Goal: Information Seeking & Learning: Check status

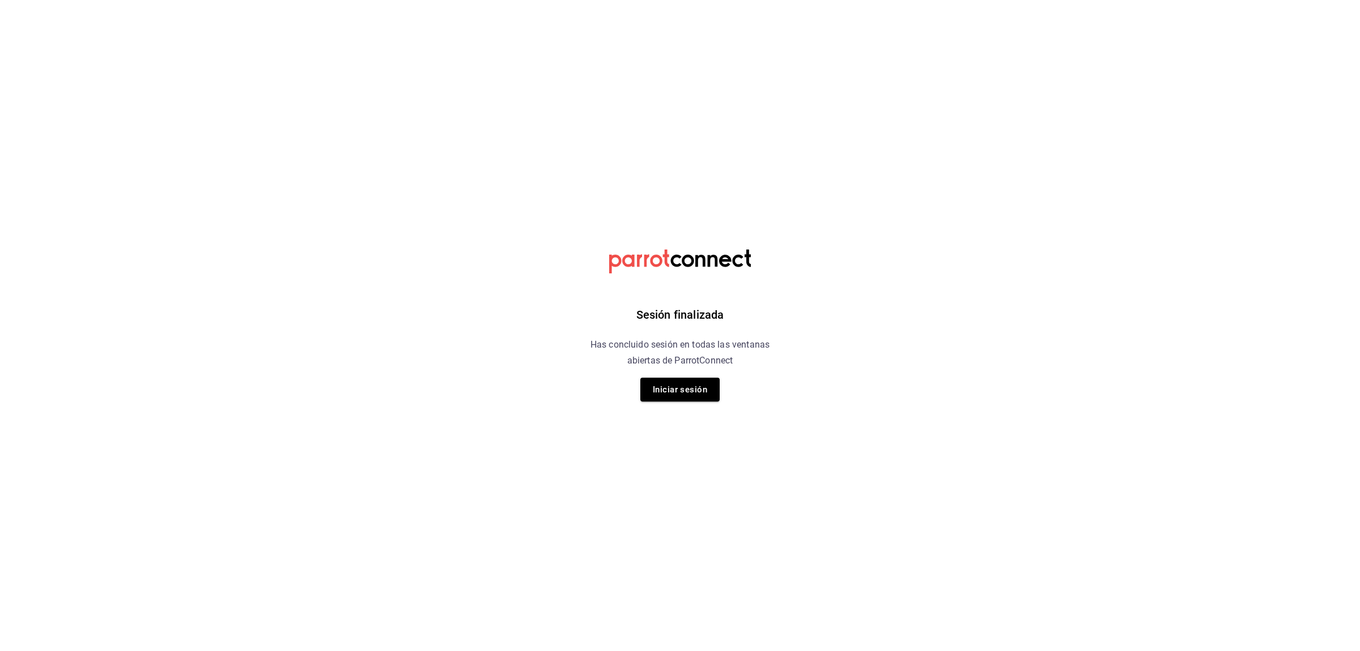
click at [594, 386] on div "Sesión finalizada Has concluido sesión en todas las ventanas abiertas de Parrot…" at bounding box center [680, 325] width 286 height 651
click at [645, 387] on button "Iniciar sesión" at bounding box center [679, 389] width 79 height 24
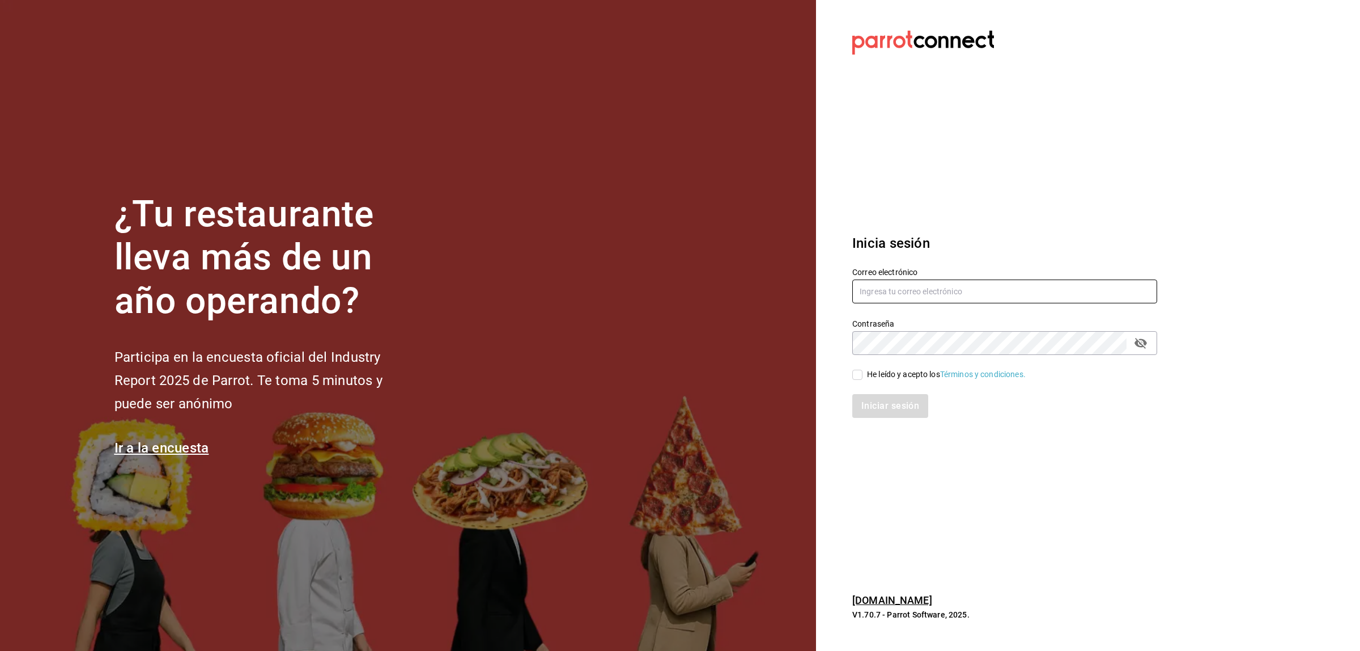
type input "josealberto_1_5@hotmail.com"
click at [868, 384] on div "Iniciar sesión" at bounding box center [998, 398] width 318 height 37
click at [874, 406] on div "Iniciar sesión" at bounding box center [1004, 406] width 305 height 24
click at [856, 375] on input "He leído y acepto los Términos y condiciones." at bounding box center [857, 375] width 10 height 10
checkbox input "true"
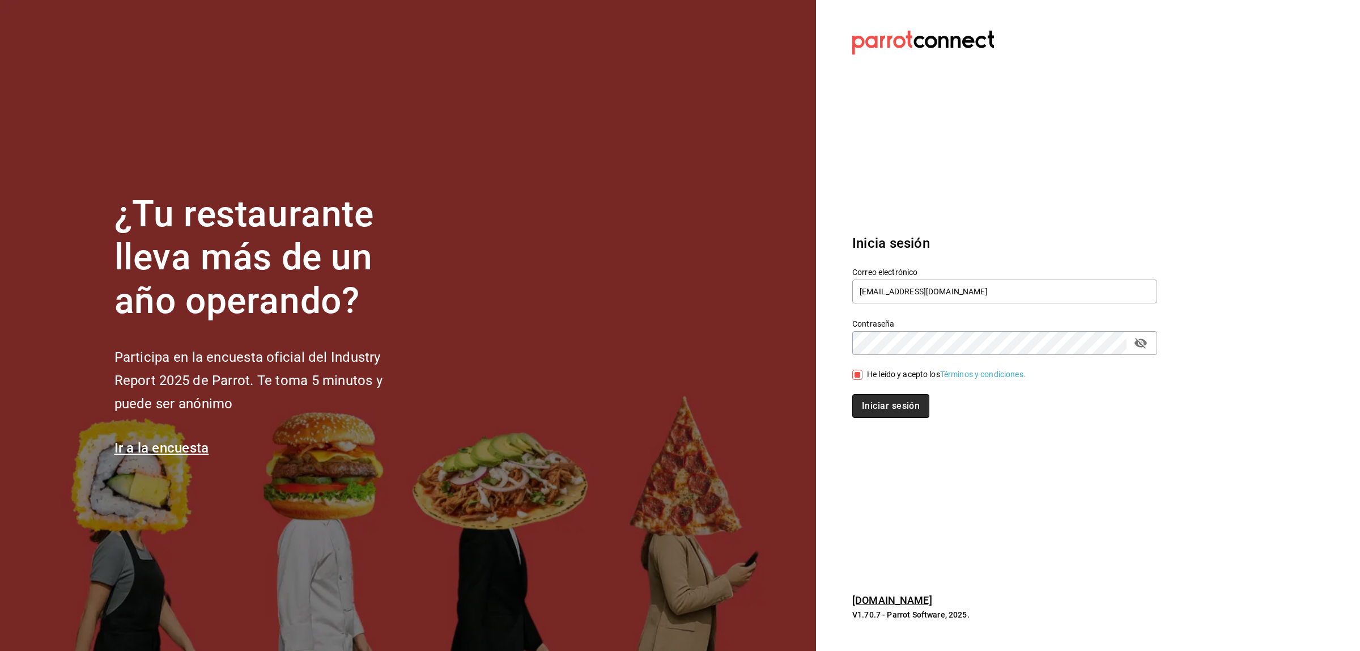
click at [867, 404] on button "Iniciar sesión" at bounding box center [890, 406] width 77 height 24
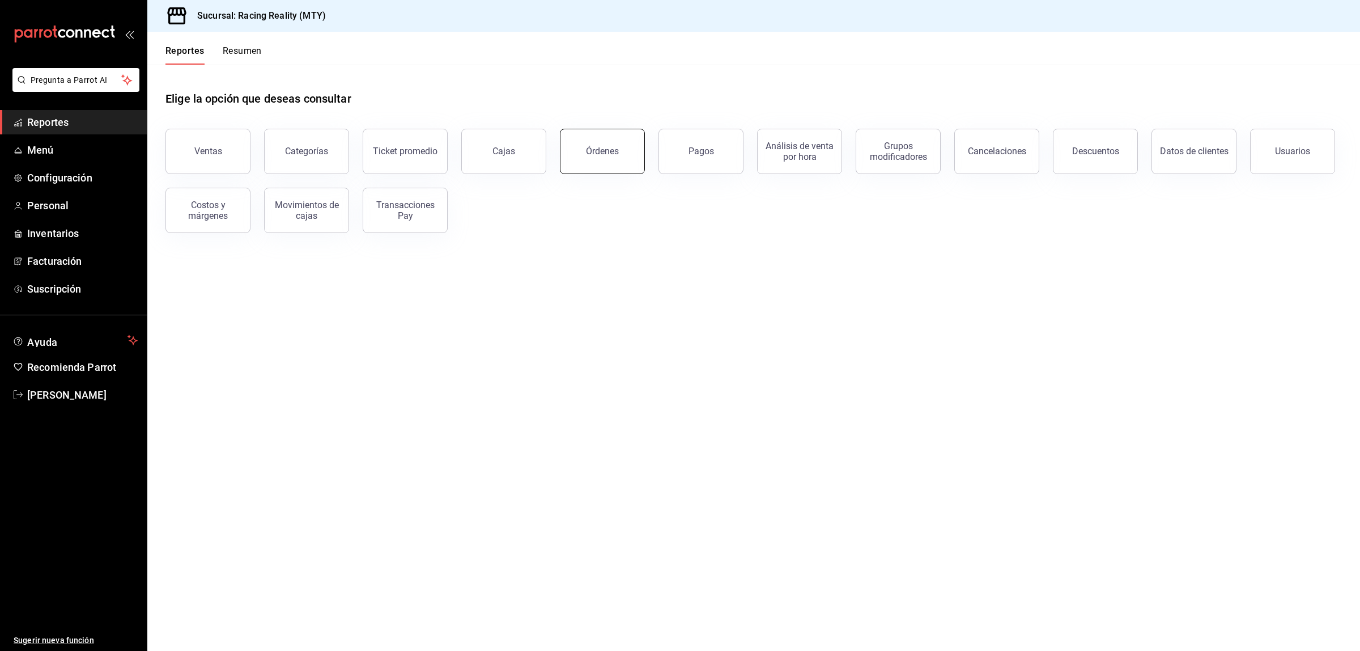
click at [615, 162] on button "Órdenes" at bounding box center [602, 151] width 85 height 45
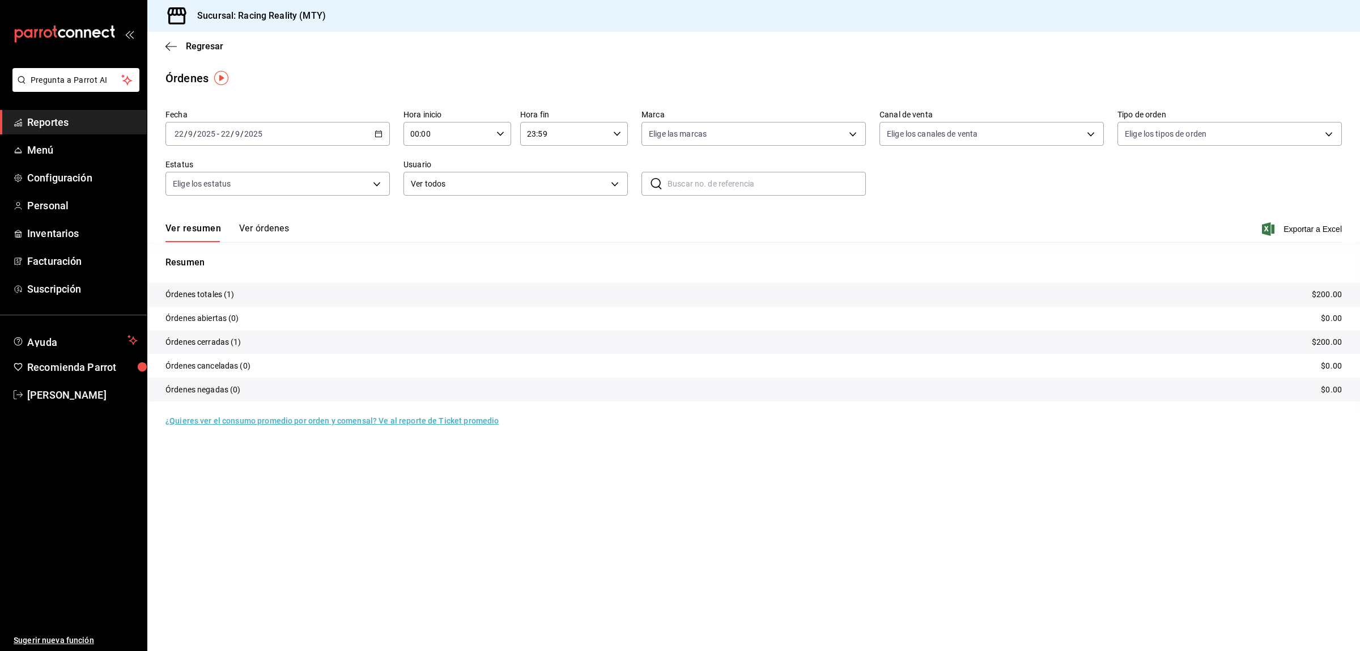
click at [267, 129] on div "2025-09-22 22 / 9 / 2025 - 2025-09-22 22 / 9 / 2025" at bounding box center [277, 134] width 224 height 24
click at [185, 194] on span "Ayer" at bounding box center [219, 194] width 88 height 12
click at [266, 224] on button "Ver órdenes" at bounding box center [264, 232] width 50 height 19
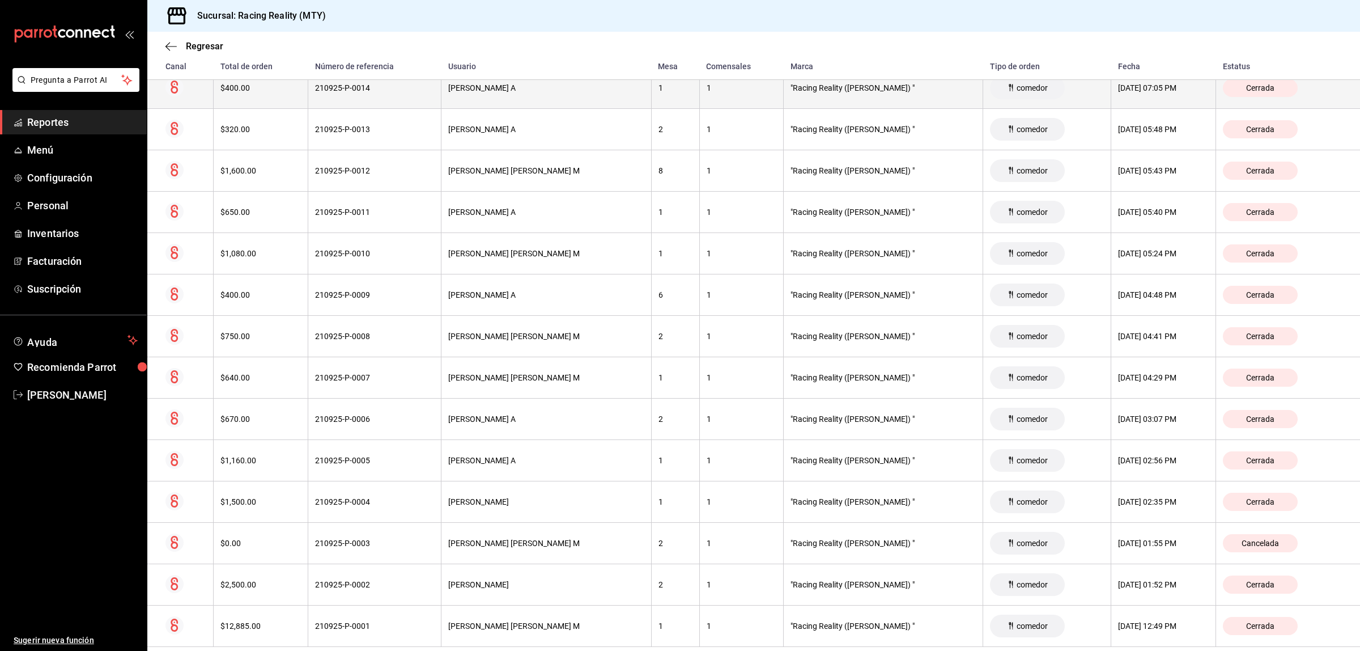
scroll to position [409, 0]
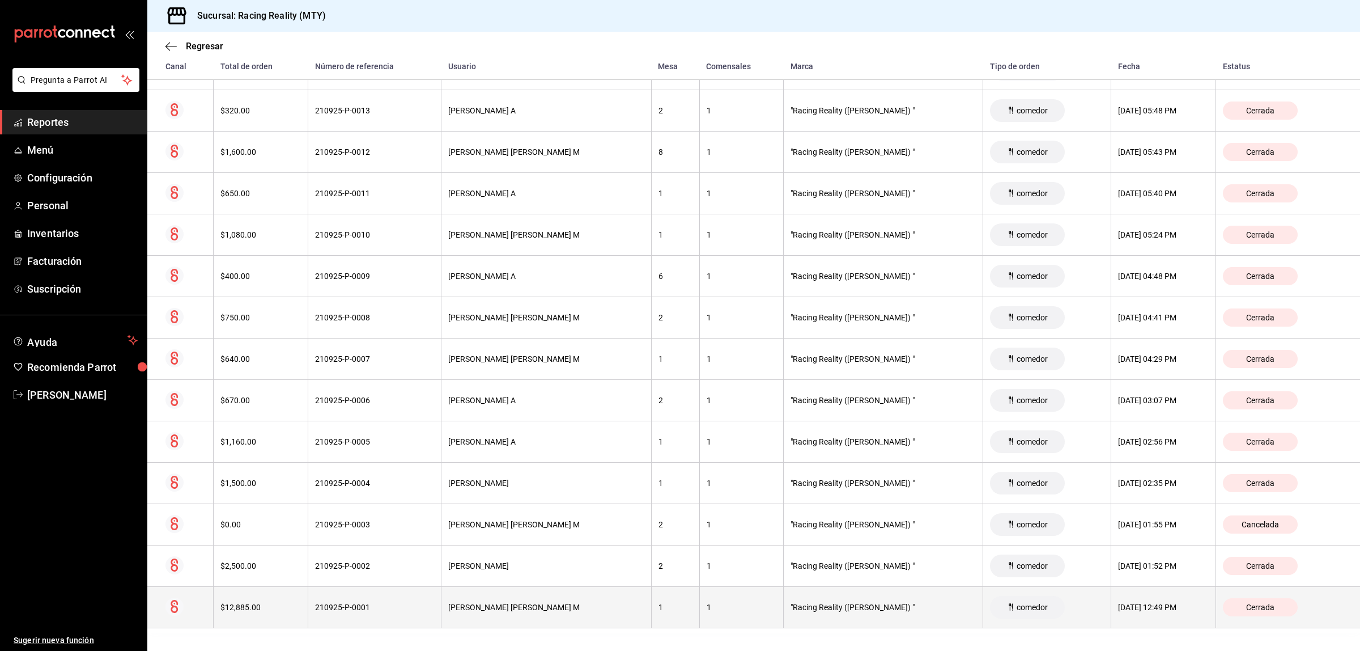
click at [395, 605] on div "210925-P-0001" at bounding box center [374, 606] width 119 height 9
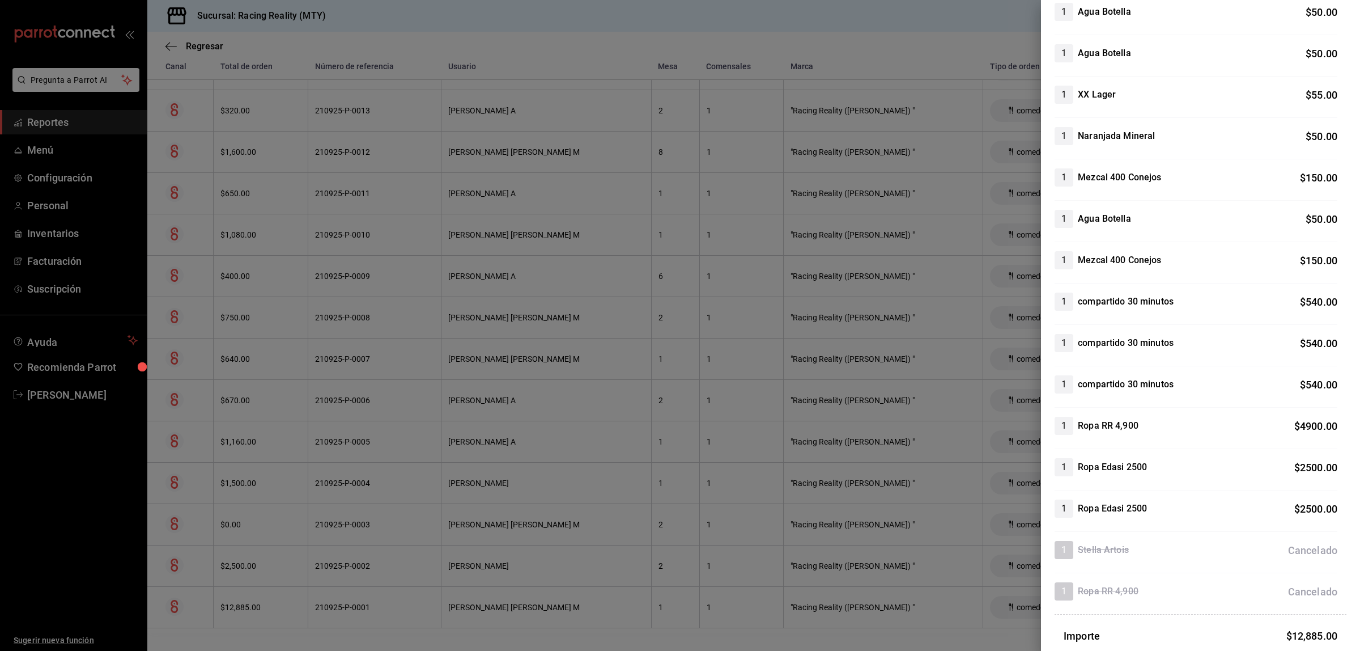
scroll to position [647, 0]
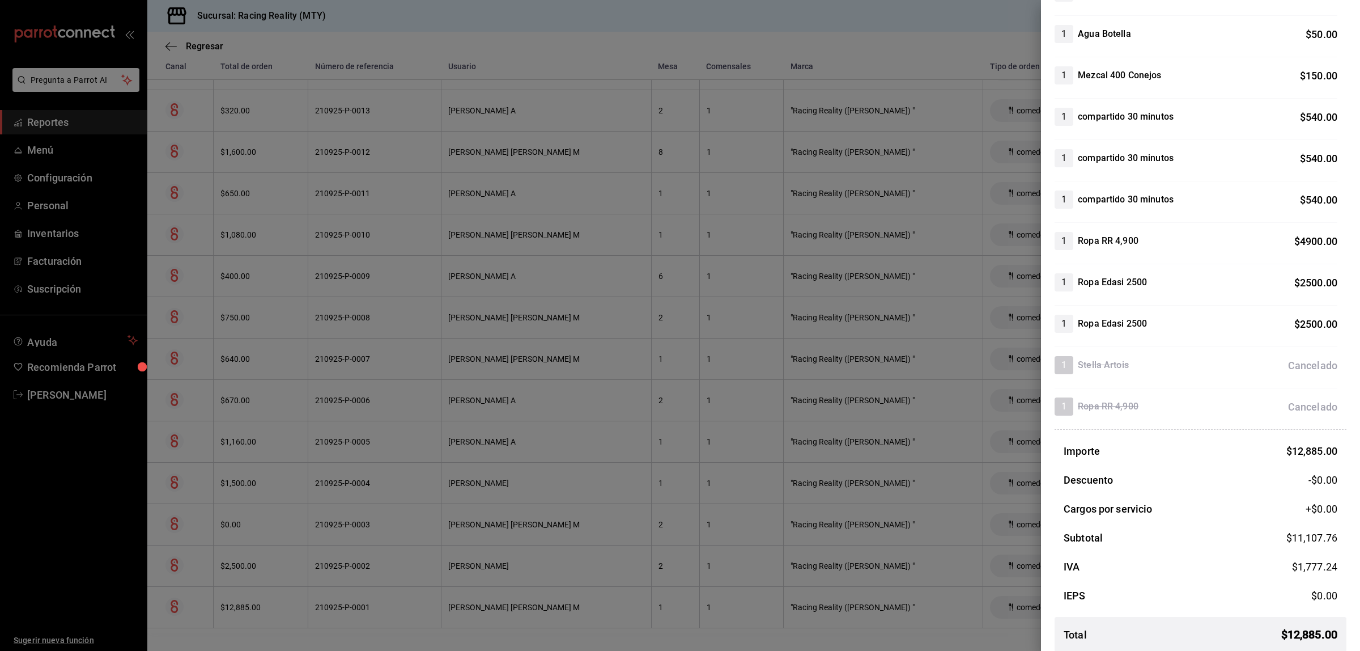
click at [380, 29] on div at bounding box center [680, 325] width 1360 height 651
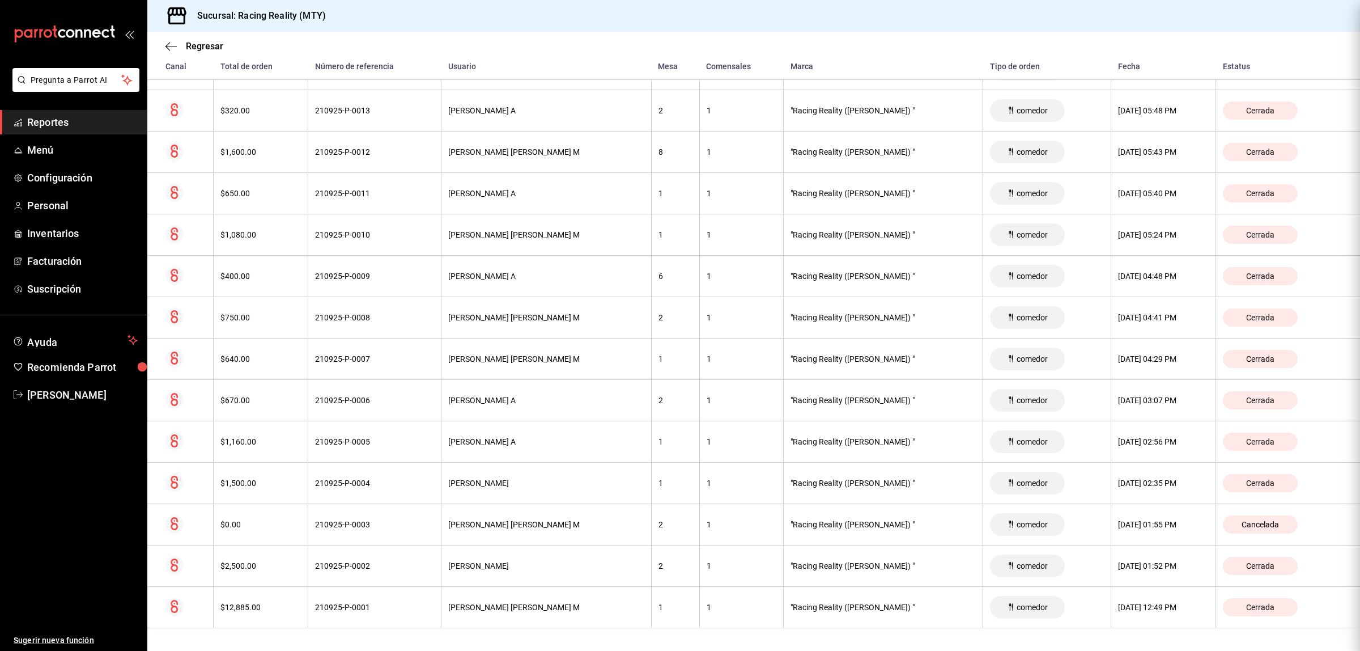
scroll to position [0, 0]
click at [166, 48] on icon "button" at bounding box center [170, 46] width 11 height 10
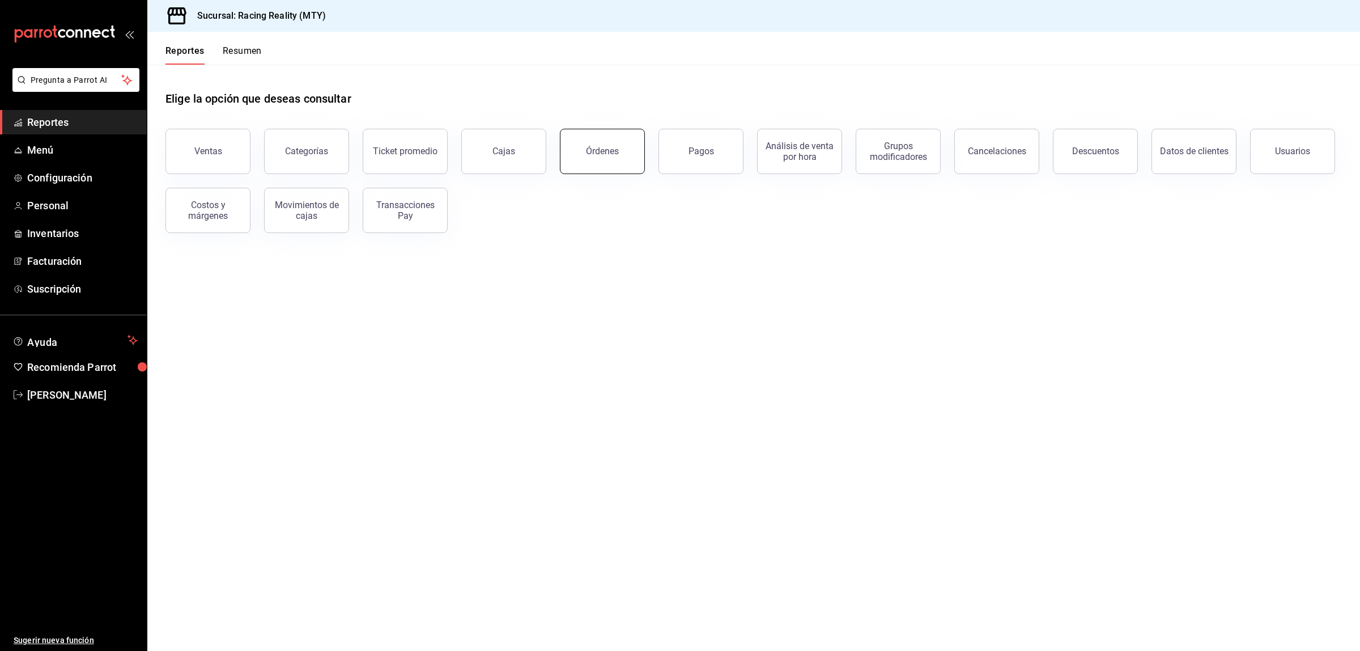
click at [621, 163] on button "Órdenes" at bounding box center [602, 151] width 85 height 45
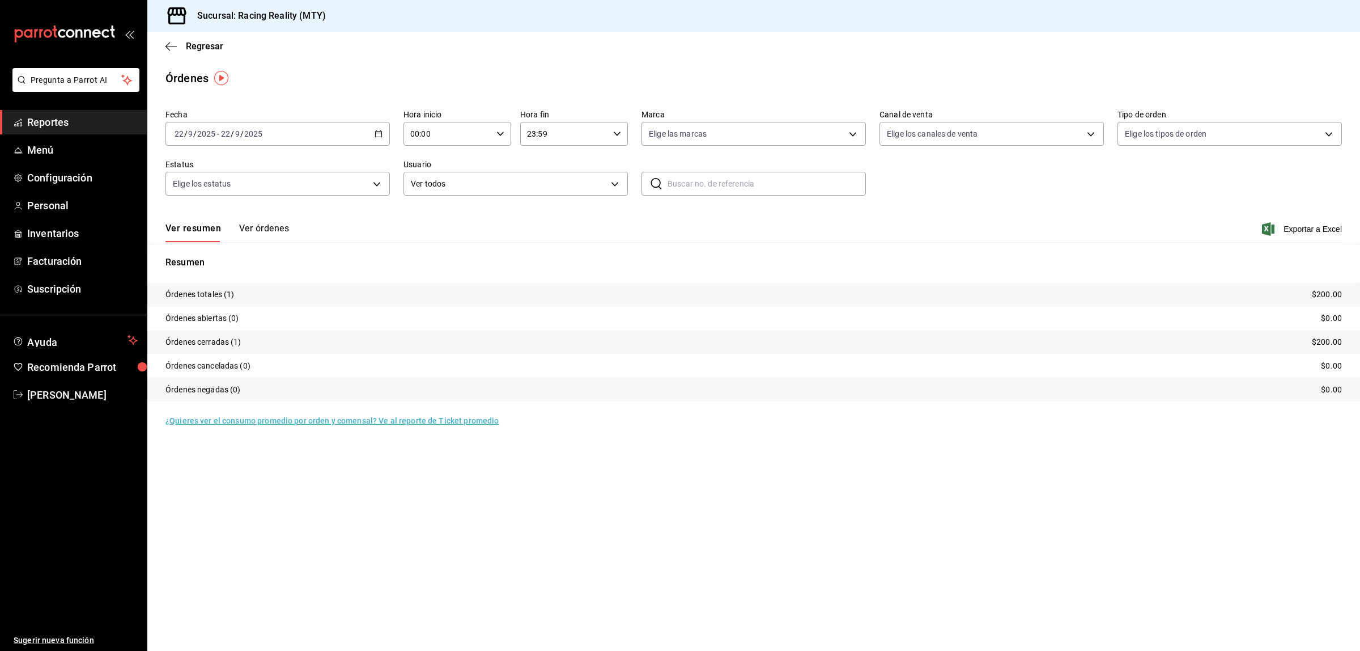
click at [358, 142] on div "2025-09-22 22 / 9 / 2025 - 2025-09-22 22 / 9 / 2025" at bounding box center [277, 134] width 224 height 24
click at [202, 298] on span "Rango de fechas" at bounding box center [219, 296] width 88 height 12
click at [412, 239] on button "14" at bounding box center [417, 234] width 20 height 20
click at [304, 261] on button "15" at bounding box center [296, 259] width 20 height 20
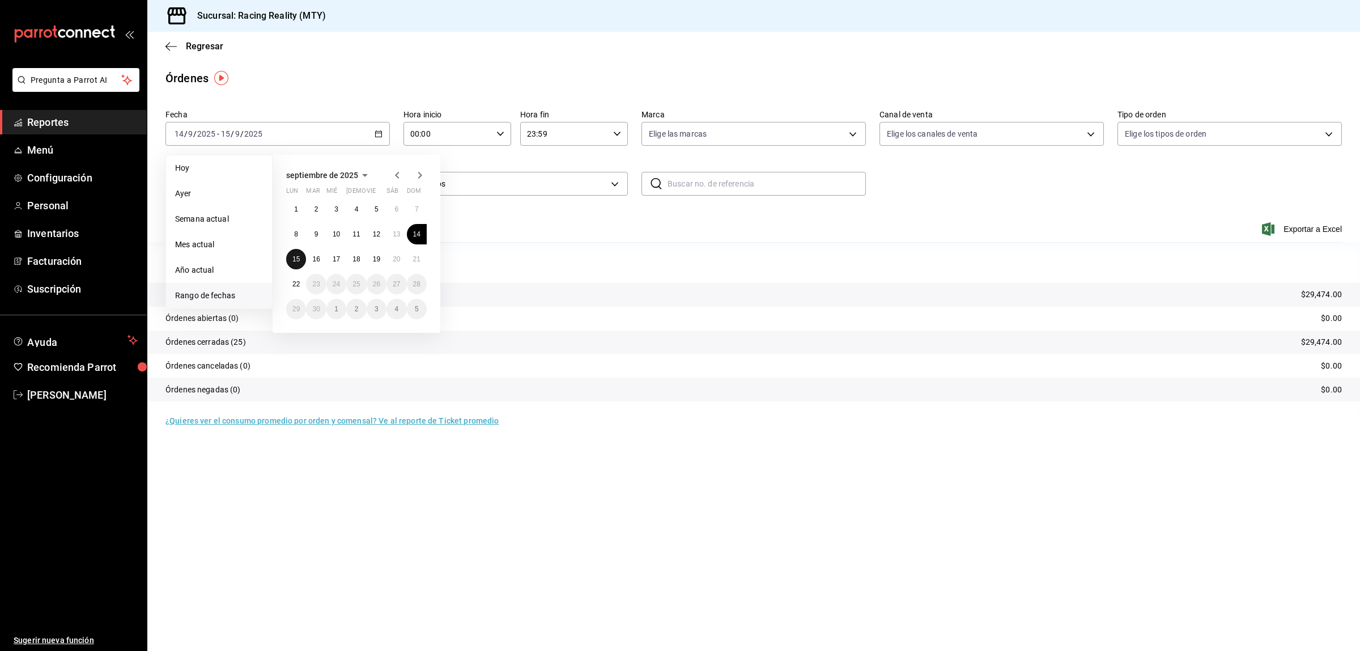
click at [293, 256] on abbr "15" at bounding box center [295, 259] width 7 height 8
click at [415, 255] on abbr "21" at bounding box center [416, 259] width 7 height 8
click at [307, 139] on div "2025-09-15 15 / 9 / 2025 - 2025-09-21 21 / 9 / 2025" at bounding box center [277, 134] width 224 height 24
click at [294, 258] on abbr "15" at bounding box center [295, 259] width 7 height 8
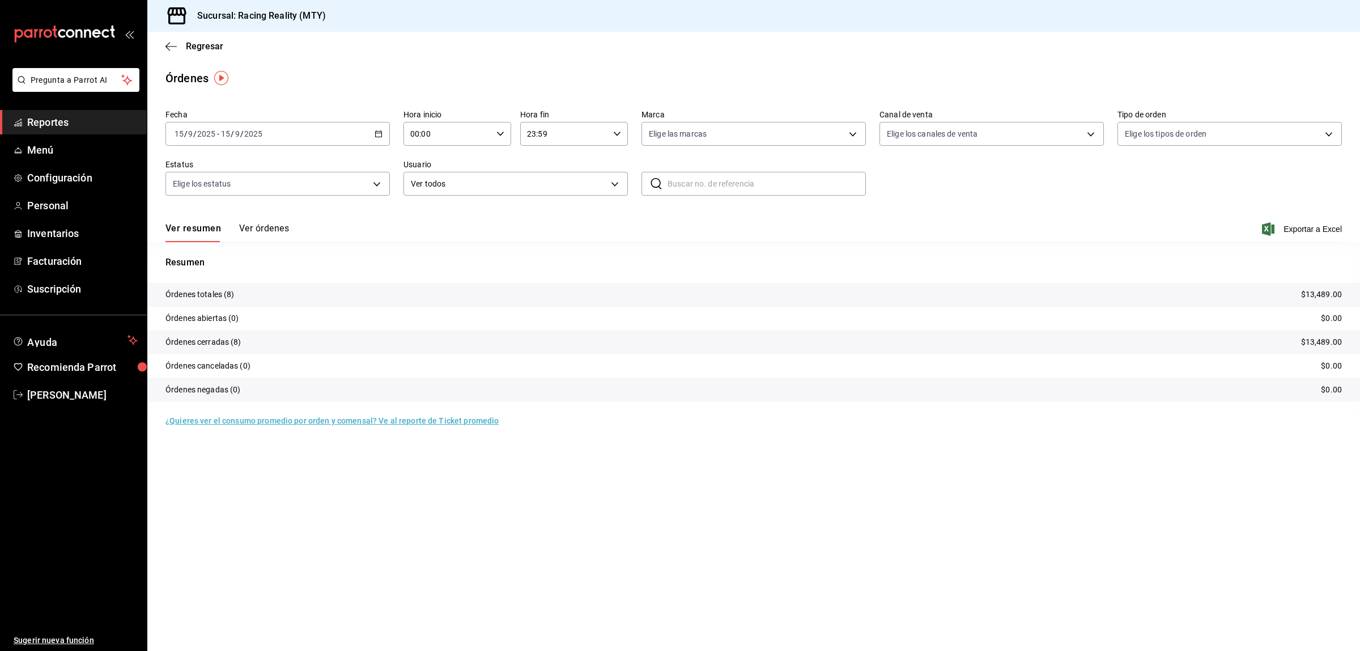
click at [347, 131] on div "2025-09-15 15 / 9 / 2025 - 2025-09-15 15 / 9 / 2025" at bounding box center [277, 134] width 224 height 24
click at [321, 257] on button "16" at bounding box center [316, 259] width 20 height 20
click at [313, 136] on div "2025-09-16 16 / 9 / 2025 - 2025-09-16 16 / 9 / 2025" at bounding box center [277, 134] width 224 height 24
click at [334, 252] on button "17" at bounding box center [336, 259] width 20 height 20
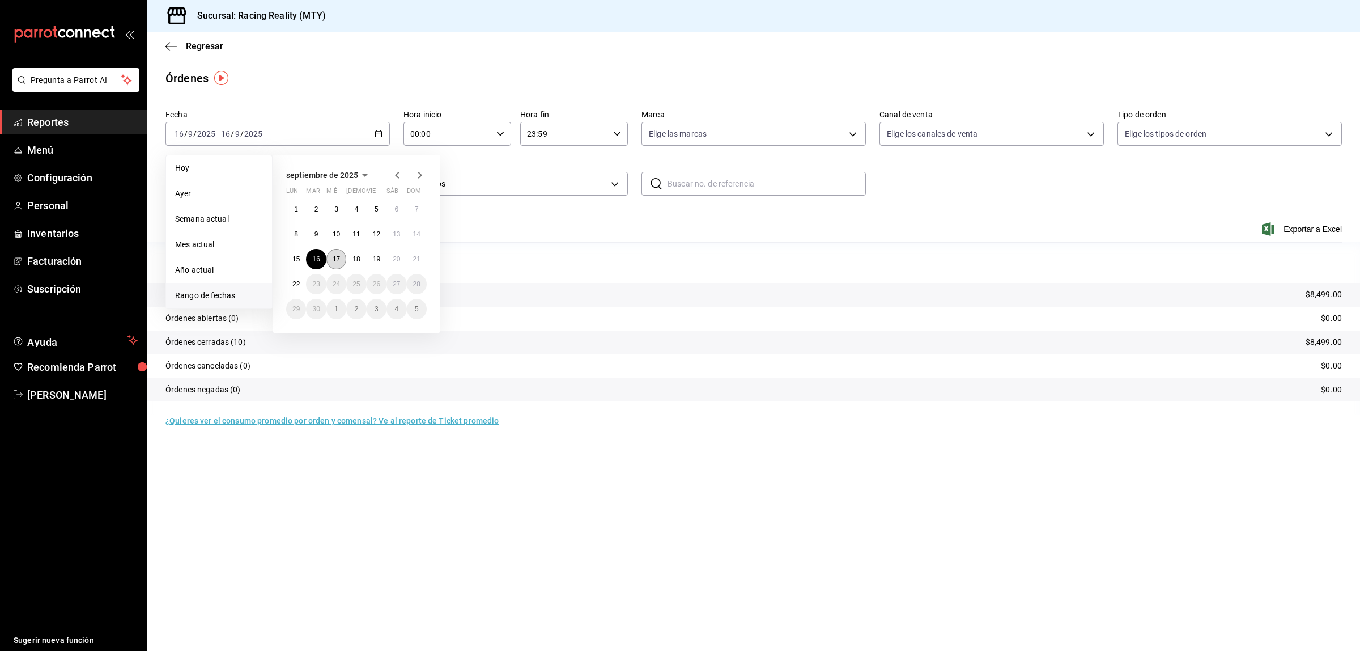
click at [334, 252] on button "17" at bounding box center [336, 259] width 20 height 20
click at [343, 140] on div "2025-09-17 17 / 9 / 2025 - 2025-09-17 17 / 9 / 2025" at bounding box center [277, 134] width 224 height 24
click at [357, 258] on abbr "18" at bounding box center [356, 259] width 7 height 8
click at [343, 135] on div "2025-09-18 18 / 9 / 2025 - 2025-09-18 18 / 9 / 2025" at bounding box center [277, 134] width 224 height 24
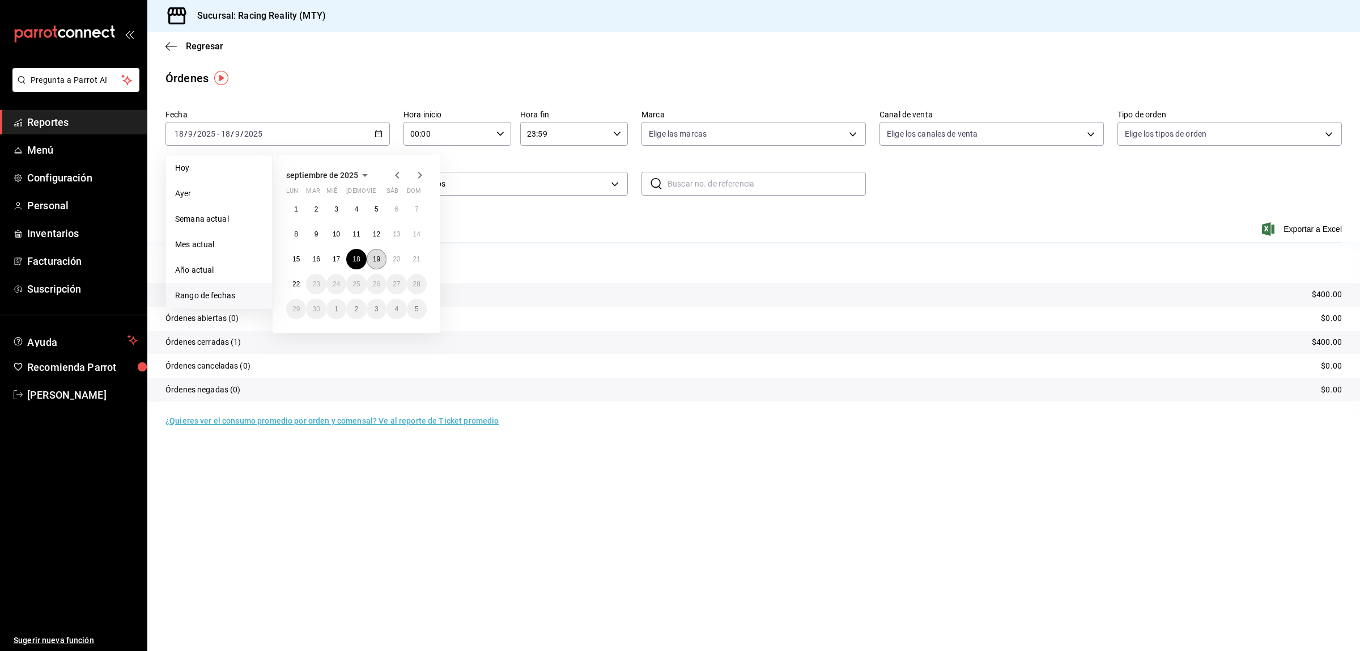
click at [378, 258] on abbr "19" at bounding box center [376, 259] width 7 height 8
click at [362, 134] on div "2025-09-19 19 / 9 / 2025 - 2025-09-19 19 / 9 / 2025" at bounding box center [277, 134] width 224 height 24
click at [398, 261] on abbr "20" at bounding box center [396, 259] width 7 height 8
click at [394, 257] on abbr "20" at bounding box center [396, 259] width 7 height 8
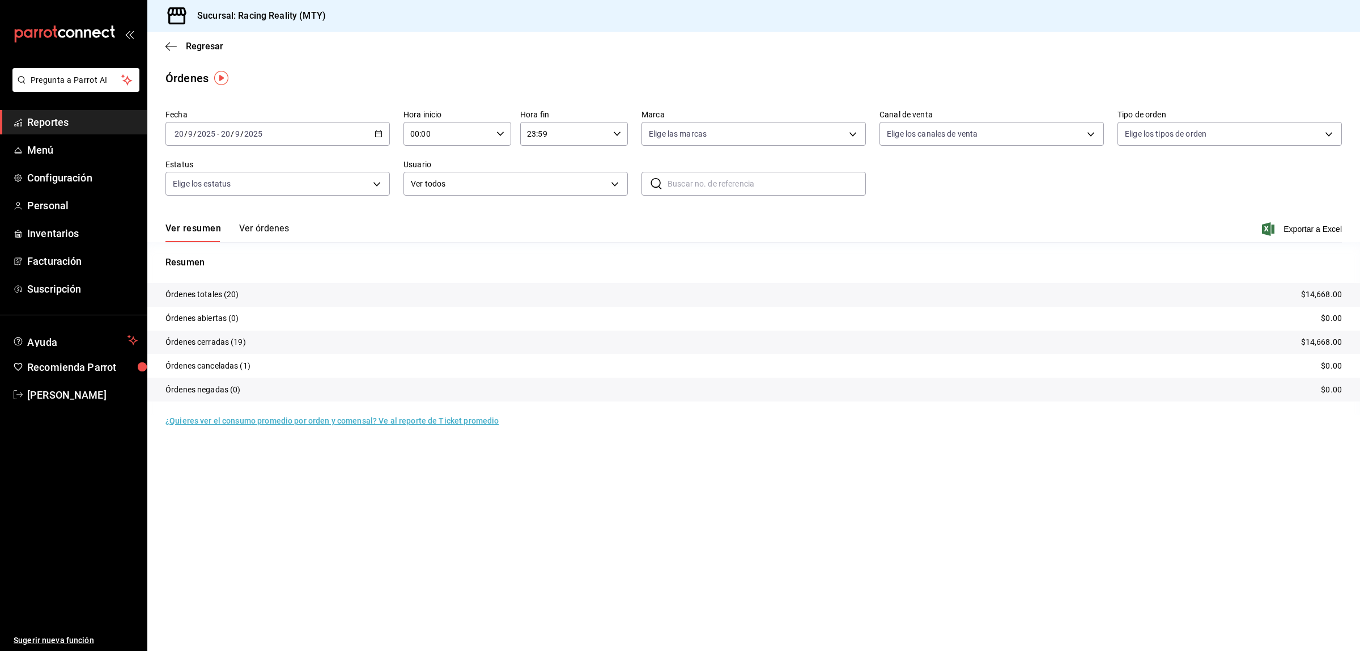
click at [364, 155] on div "Fecha 2025-09-20 20 / 9 / 2025 - 2025-09-20 20 / 9 / 2025 Hora inicio 00:00 Hor…" at bounding box center [753, 157] width 1177 height 104
click at [354, 137] on div "2025-09-20 20 / 9 / 2025 - 2025-09-20 20 / 9 / 2025" at bounding box center [277, 134] width 224 height 24
click at [419, 262] on button "21" at bounding box center [417, 259] width 20 height 20
click at [372, 131] on div "2025-09-21 21 / 9 / 2025 - 2025-09-21 21 / 9 / 2025" at bounding box center [277, 134] width 224 height 24
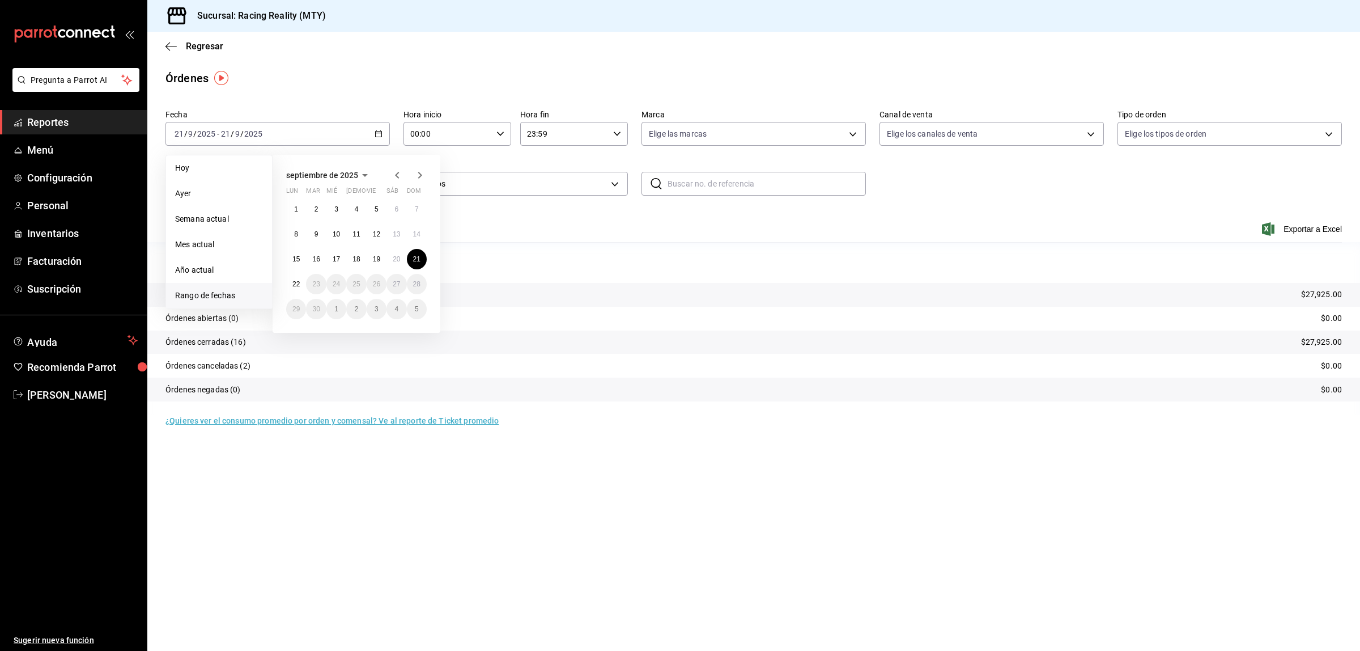
click at [550, 219] on div "Ver resumen Ver órdenes Exportar a Excel" at bounding box center [753, 225] width 1177 height 33
